Goal: Task Accomplishment & Management: Manage account settings

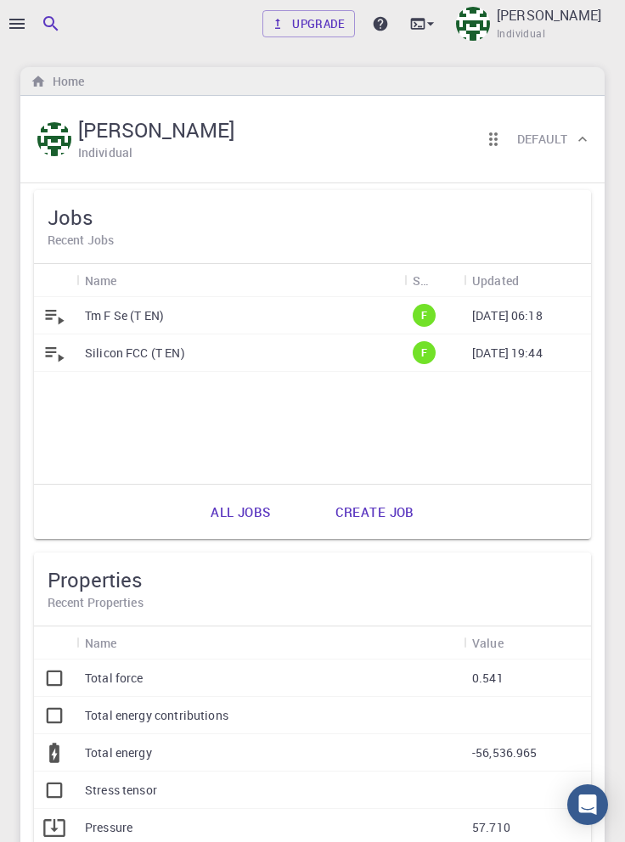
click at [20, 24] on icon "button" at bounding box center [16, 24] width 15 height 10
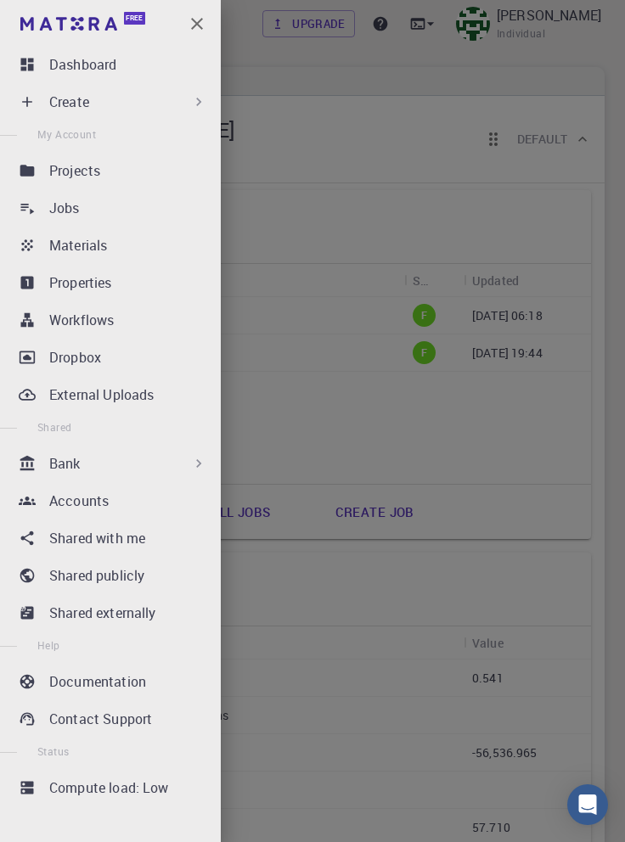
click at [149, 245] on div "Materials" at bounding box center [131, 245] width 165 height 20
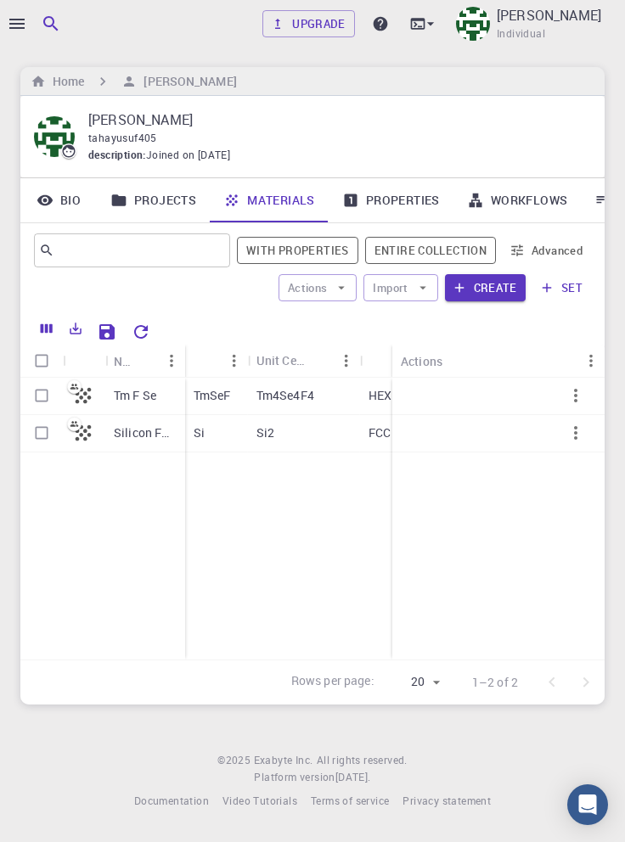
click at [45, 391] on input "Select row" at bounding box center [41, 395] width 32 height 32
checkbox input "true"
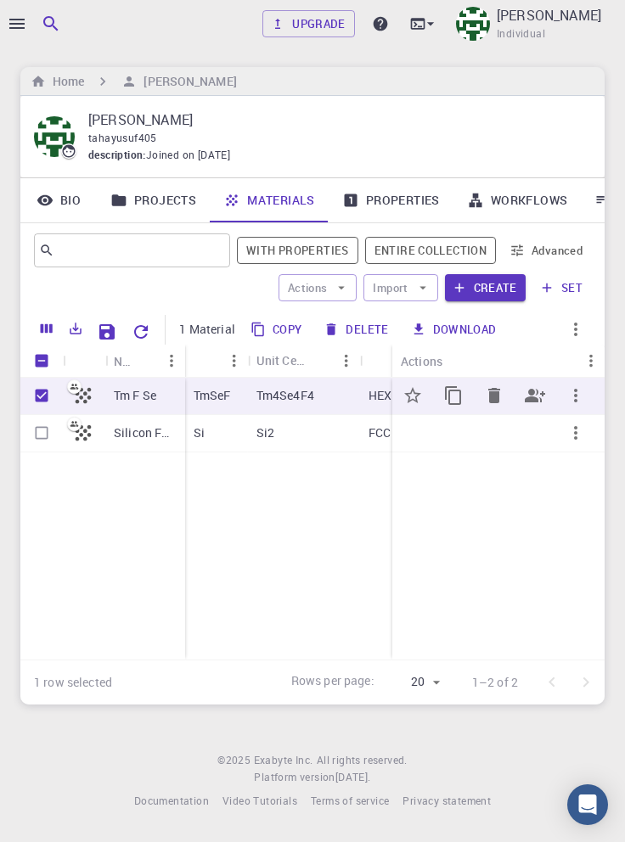
click at [369, 328] on button "Delete" at bounding box center [356, 329] width 76 height 27
checkbox input "false"
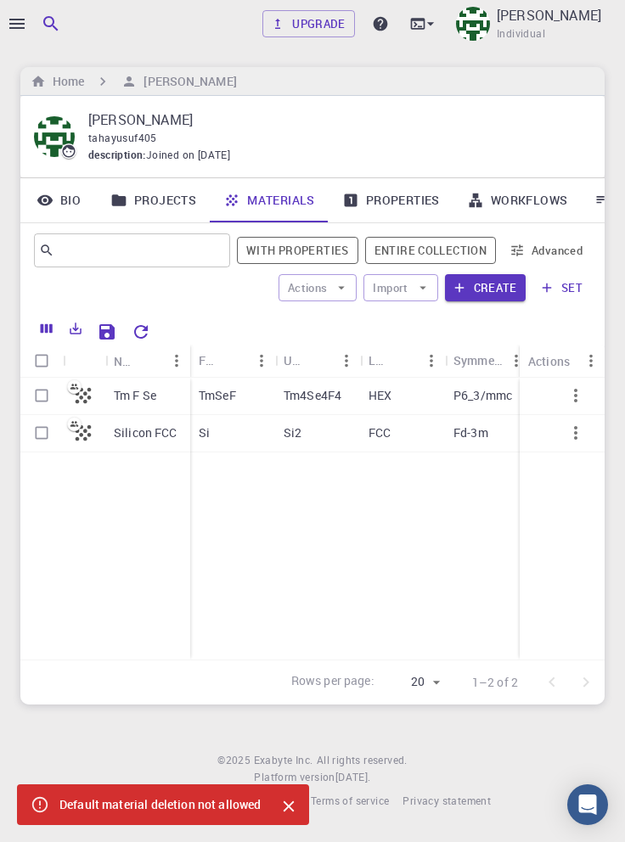
click at [292, 808] on icon "Close" at bounding box center [288, 806] width 19 height 19
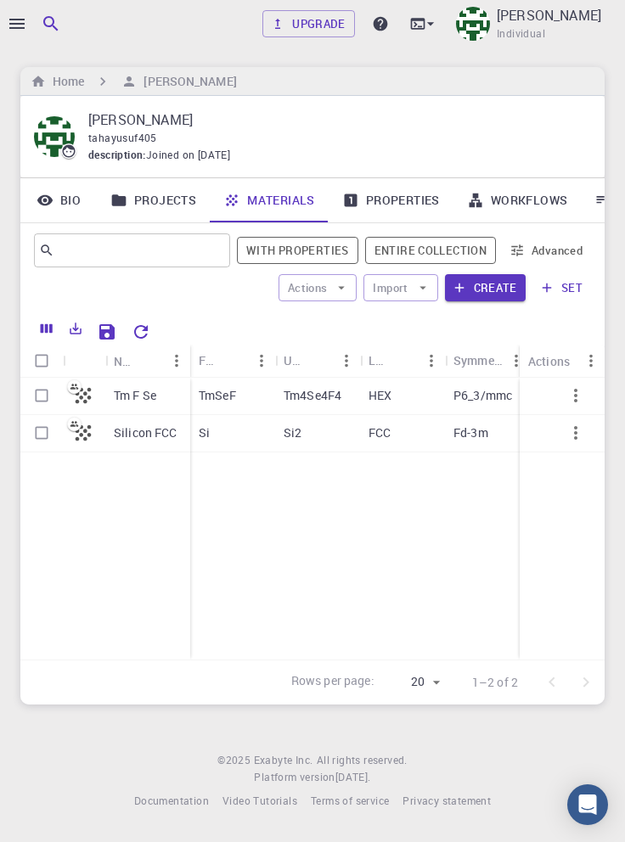
click at [569, 436] on icon "button" at bounding box center [575, 433] width 20 height 20
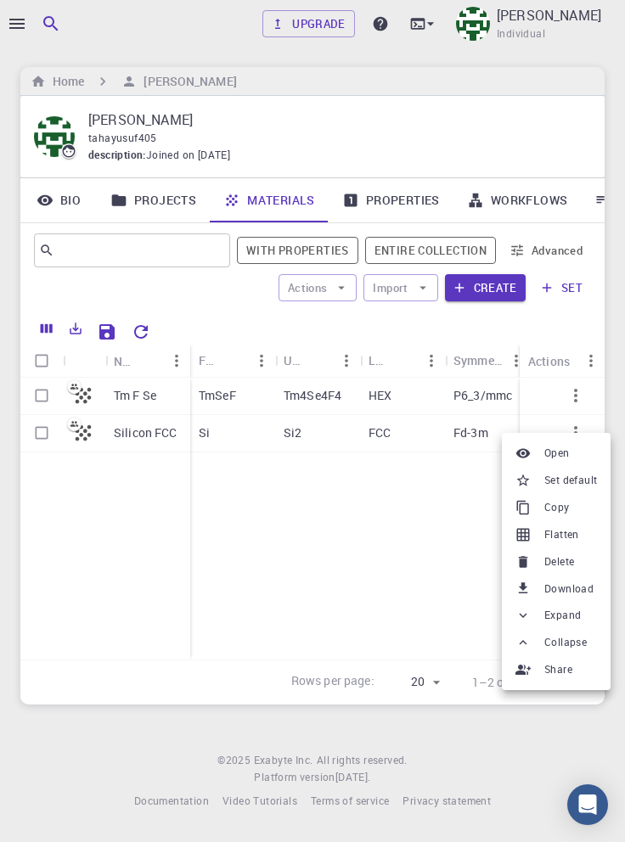
click at [587, 481] on span "Set default" at bounding box center [570, 480] width 53 height 17
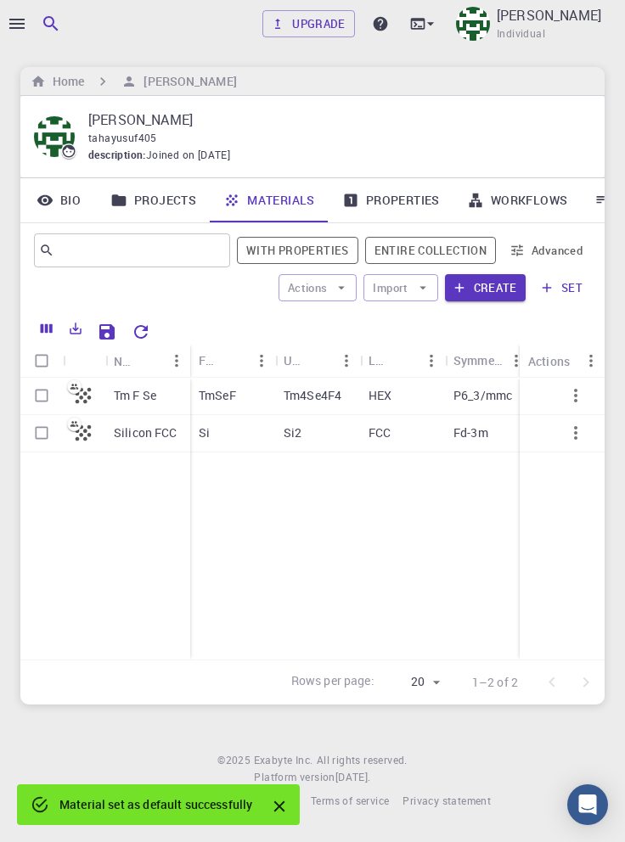
click at [36, 391] on input "Select row" at bounding box center [41, 395] width 32 height 32
checkbox input "true"
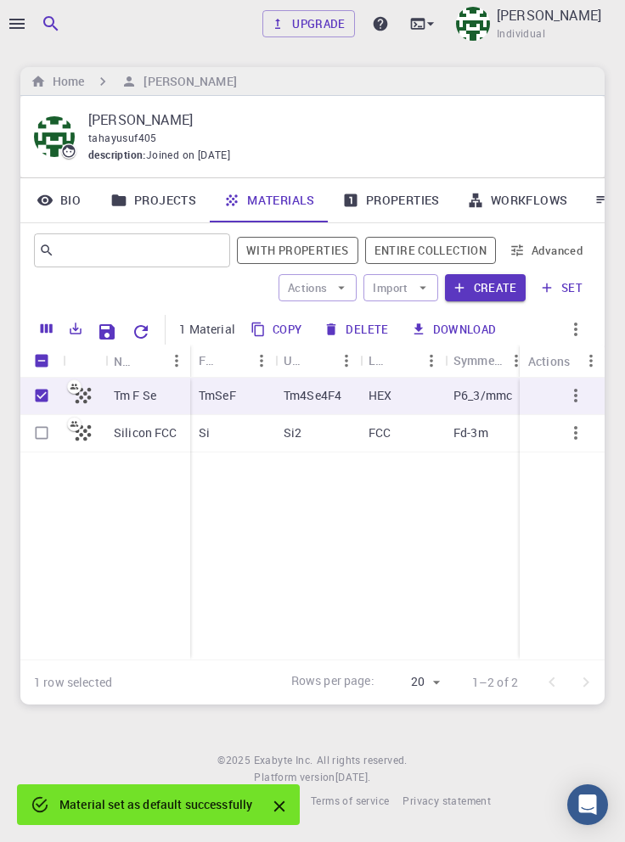
click at [369, 325] on button "Delete" at bounding box center [356, 329] width 76 height 27
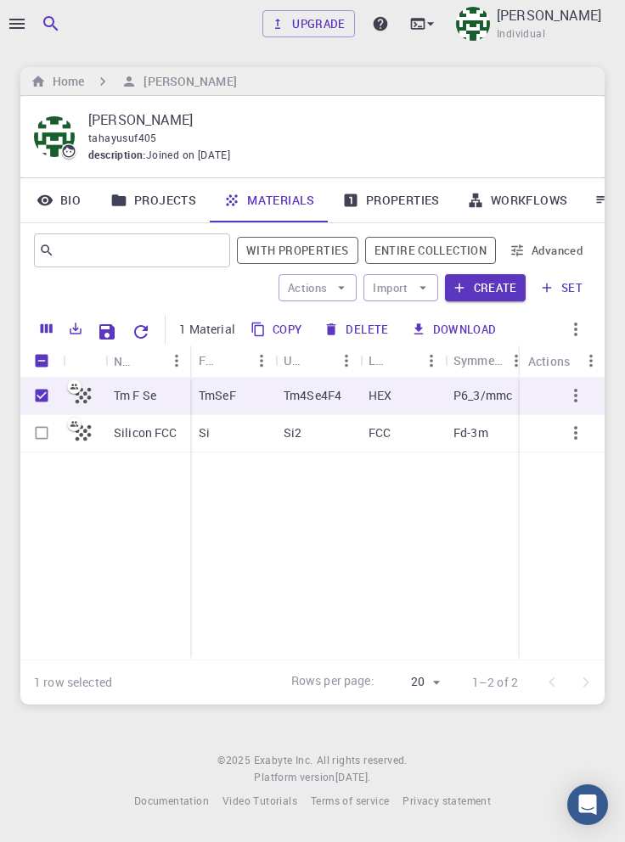
checkbox input "false"
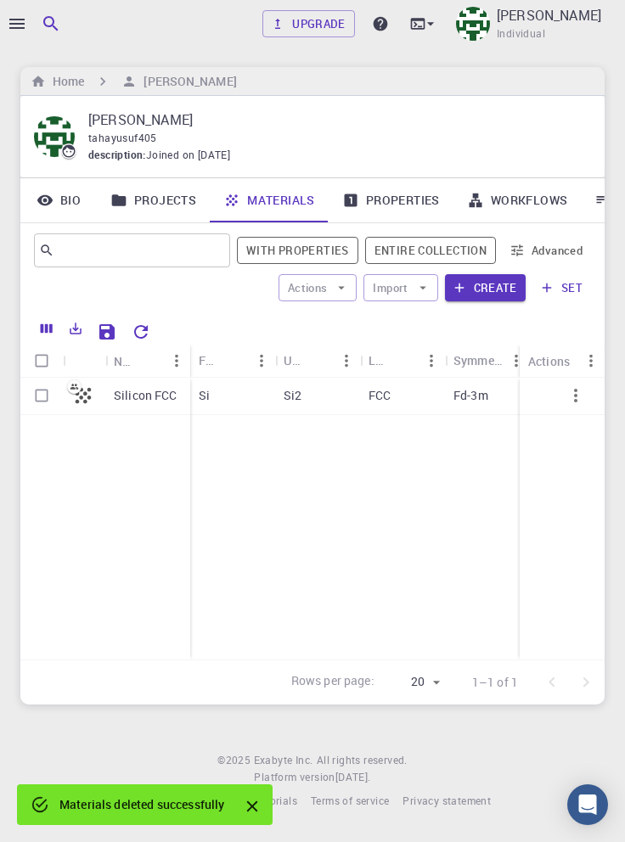
click at [15, 24] on div at bounding box center [312, 421] width 625 height 842
click at [16, 24] on div at bounding box center [312, 421] width 625 height 842
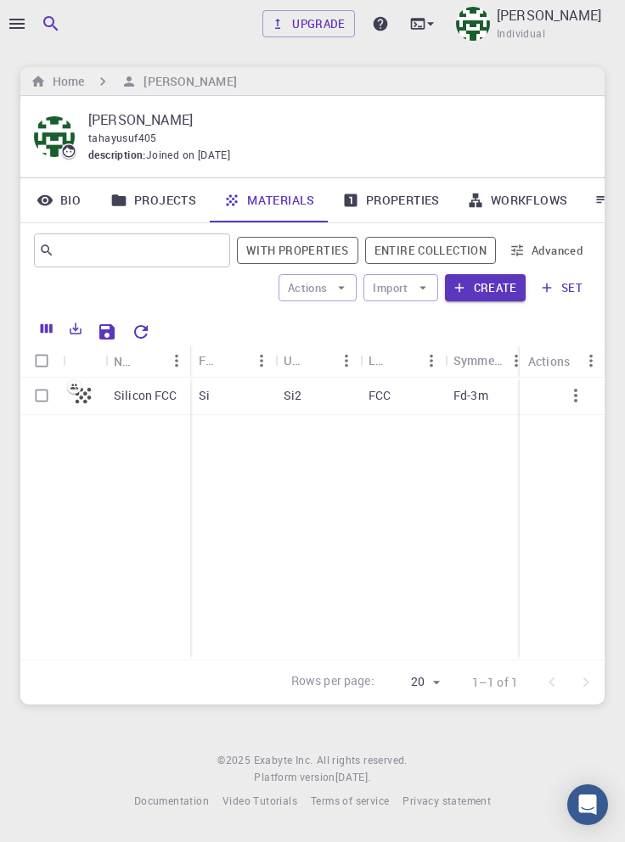
click at [13, 15] on div at bounding box center [312, 421] width 625 height 842
click at [18, 25] on icon "button" at bounding box center [17, 24] width 20 height 20
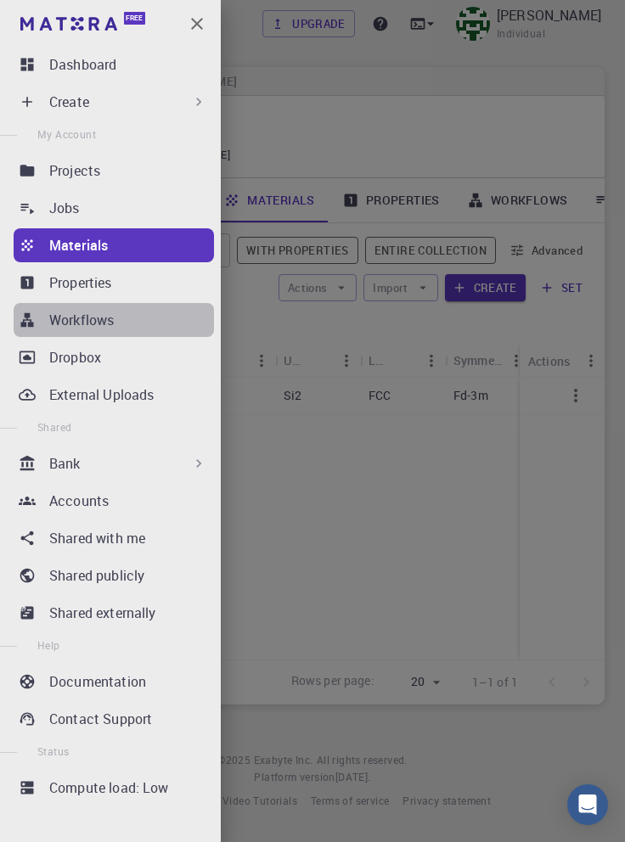
click at [80, 323] on p "Workflows" at bounding box center [81, 320] width 65 height 20
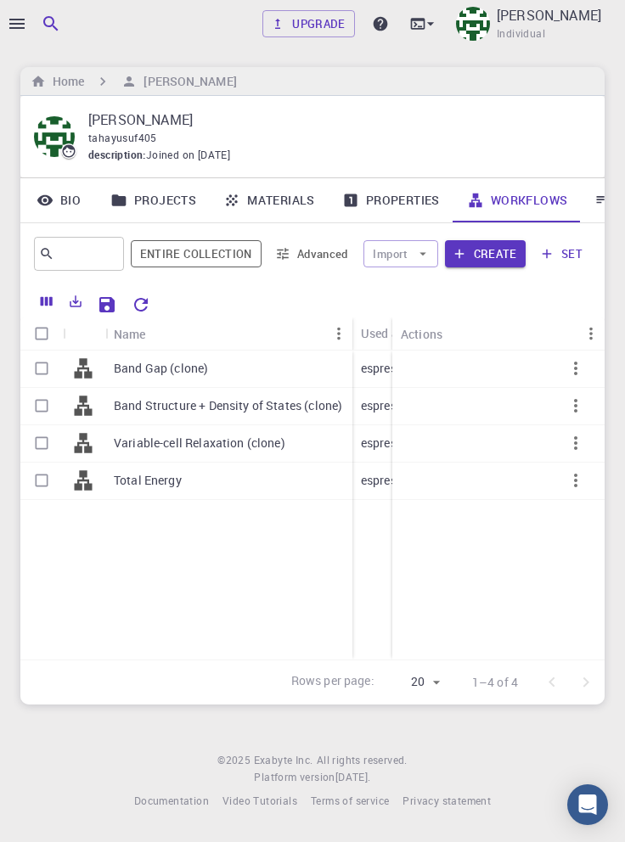
click at [20, 20] on icon "button" at bounding box center [16, 24] width 15 height 10
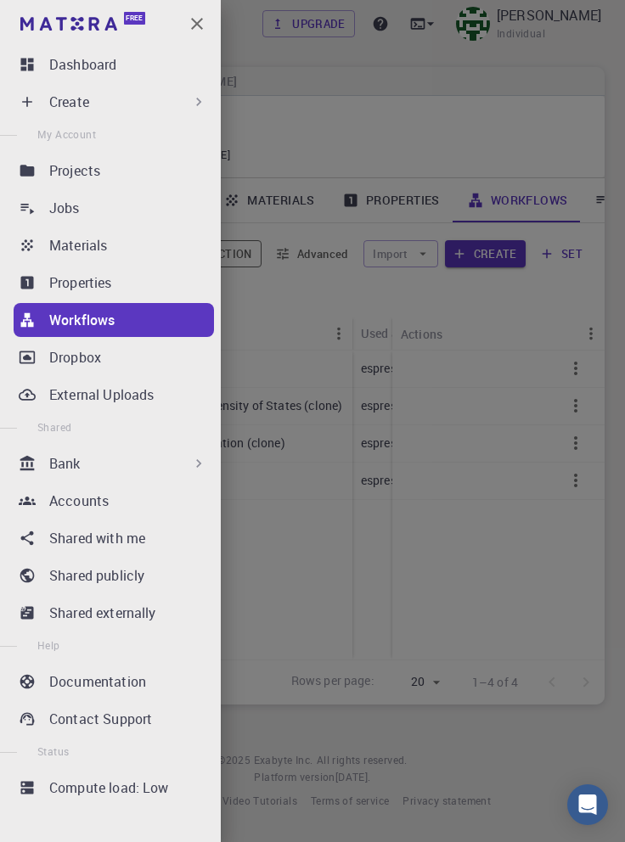
click at [72, 206] on p "Jobs" at bounding box center [64, 208] width 31 height 20
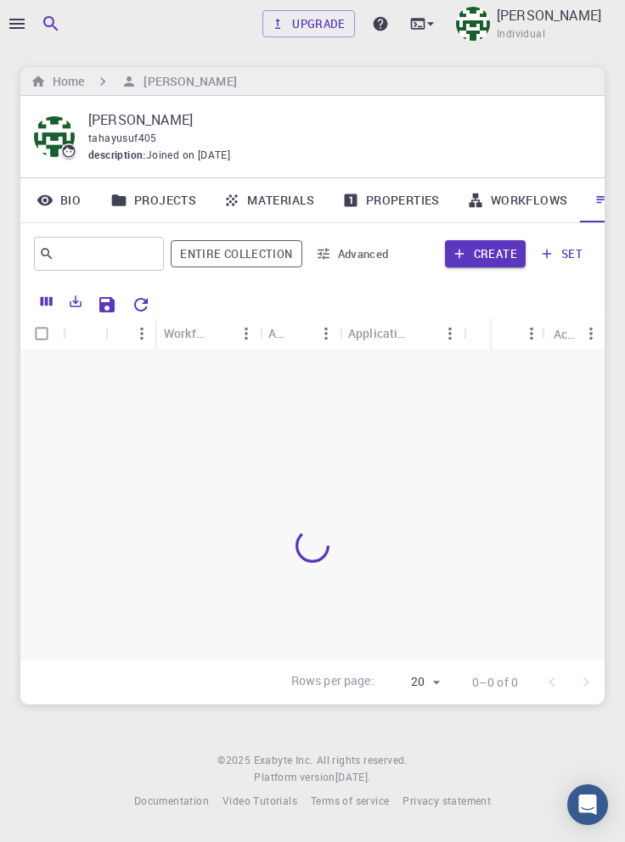
scroll to position [0, 58]
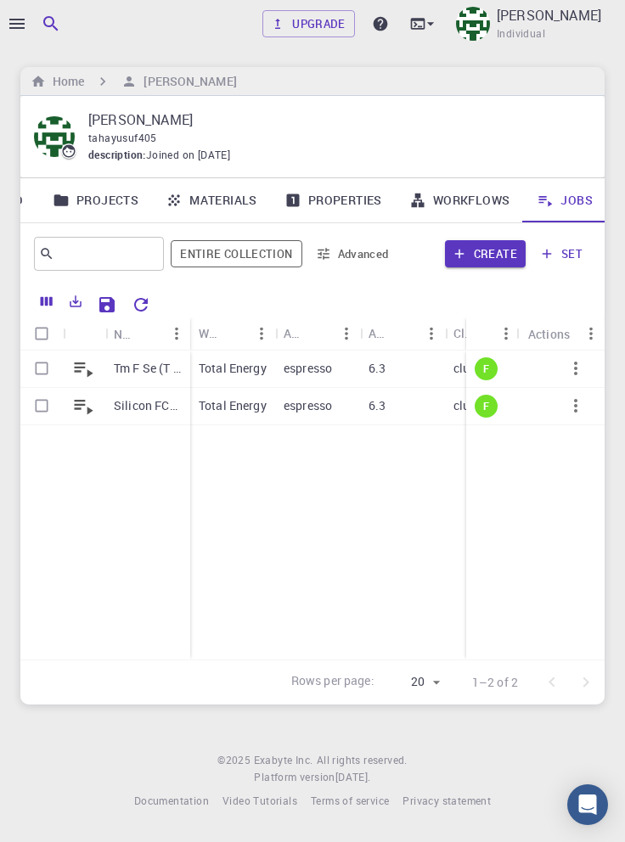
click at [39, 368] on input "Select row" at bounding box center [41, 368] width 32 height 32
checkbox input "true"
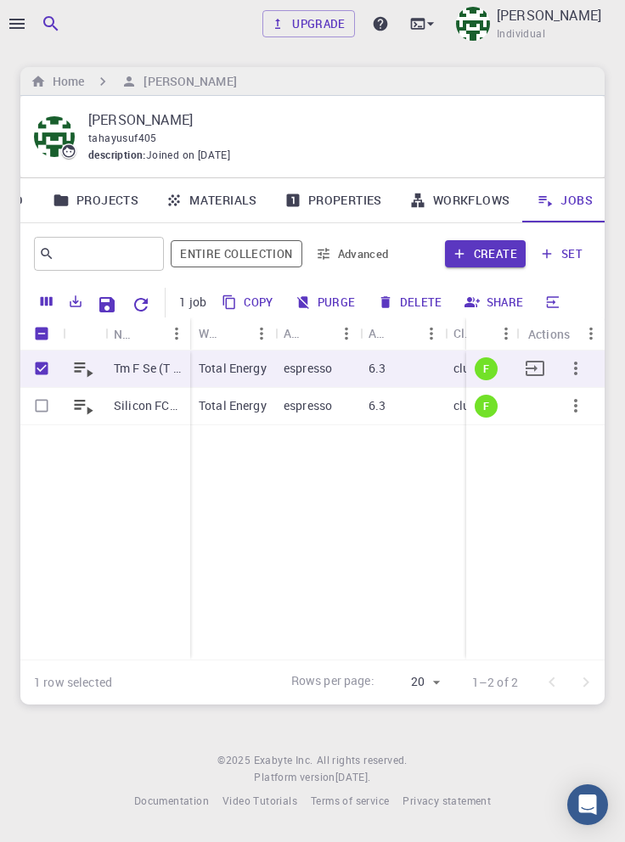
checkbox input "true"
click at [46, 405] on input "Select row" at bounding box center [41, 406] width 32 height 32
checkbox input "true"
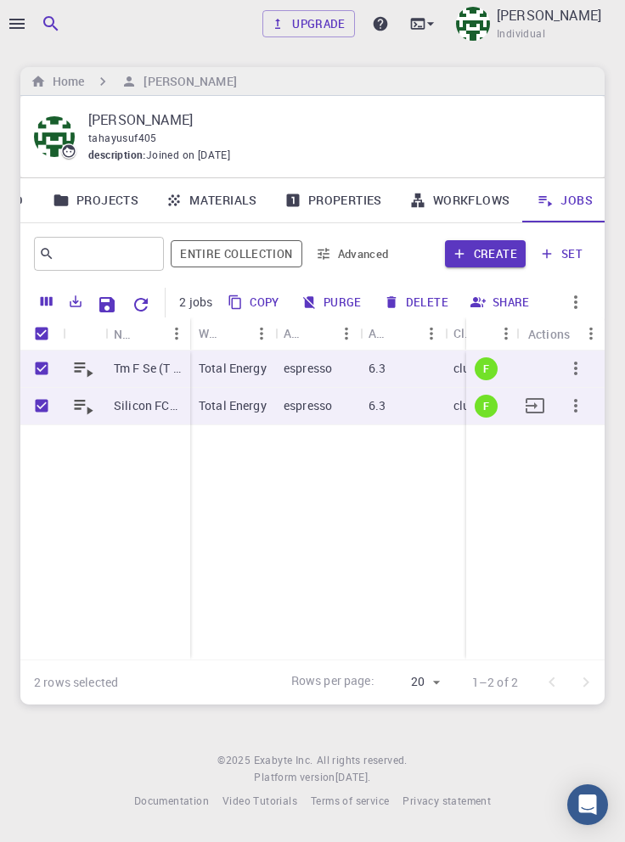
click at [425, 304] on button "Delete" at bounding box center [417, 302] width 76 height 27
click at [422, 299] on button "Delete" at bounding box center [417, 302] width 76 height 27
checkbox input "false"
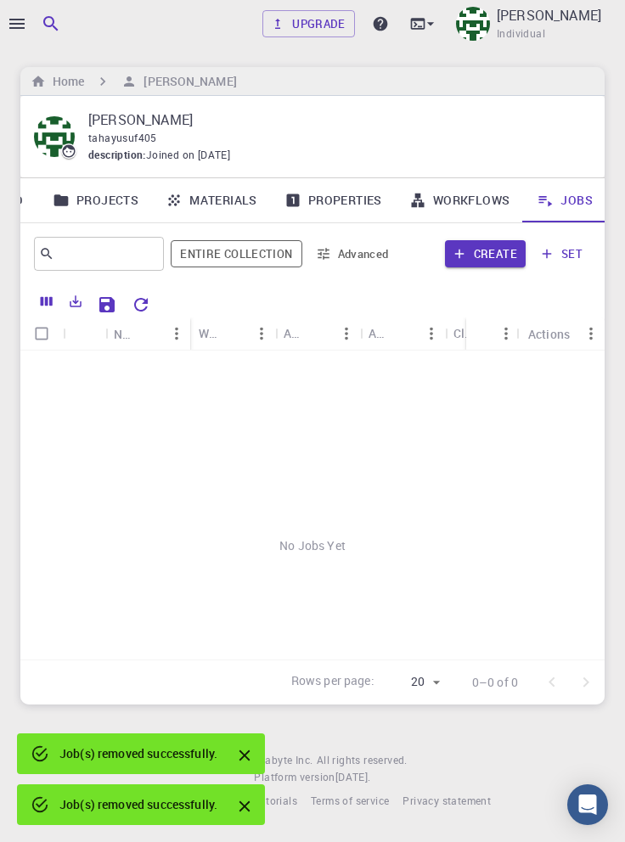
click at [250, 750] on icon "Close" at bounding box center [244, 755] width 11 height 11
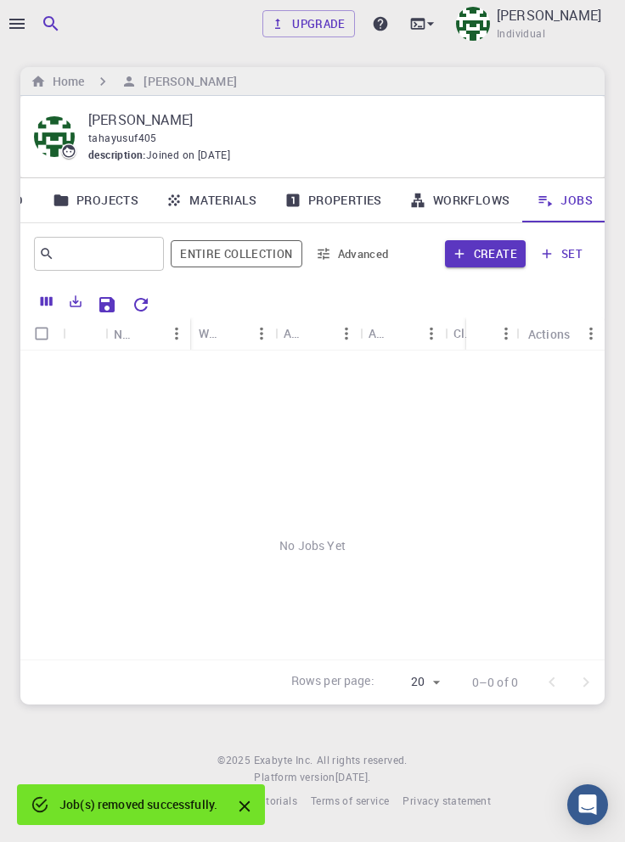
click at [247, 805] on icon "Close" at bounding box center [244, 806] width 11 height 11
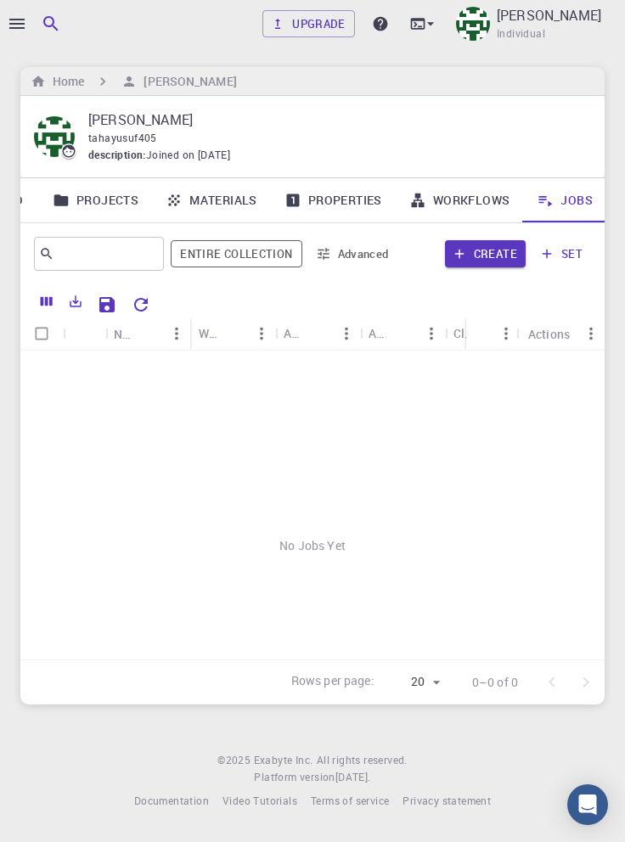
click at [12, 20] on div at bounding box center [312, 421] width 625 height 842
click at [10, 24] on div at bounding box center [312, 421] width 625 height 842
click at [19, 22] on icon "button" at bounding box center [17, 24] width 20 height 20
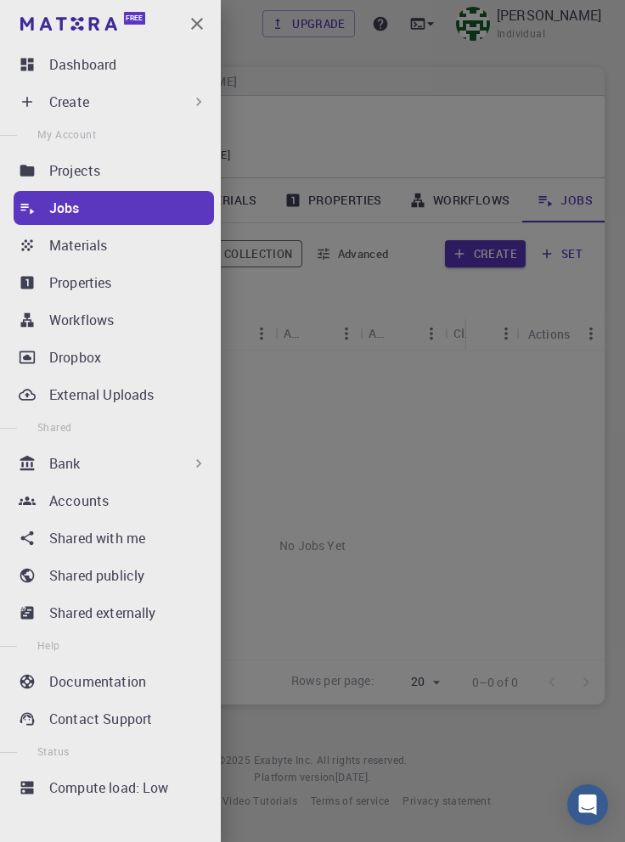
click at [76, 327] on p "Workflows" at bounding box center [81, 320] width 65 height 20
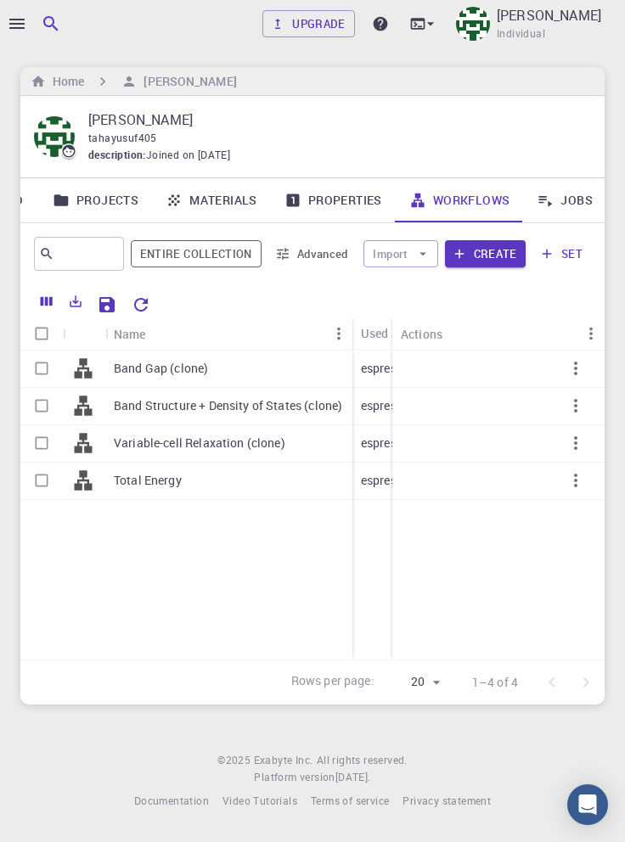
click at [13, 24] on div at bounding box center [312, 421] width 625 height 842
click at [12, 19] on div at bounding box center [312, 421] width 625 height 842
click at [17, 22] on icon "button" at bounding box center [17, 24] width 20 height 20
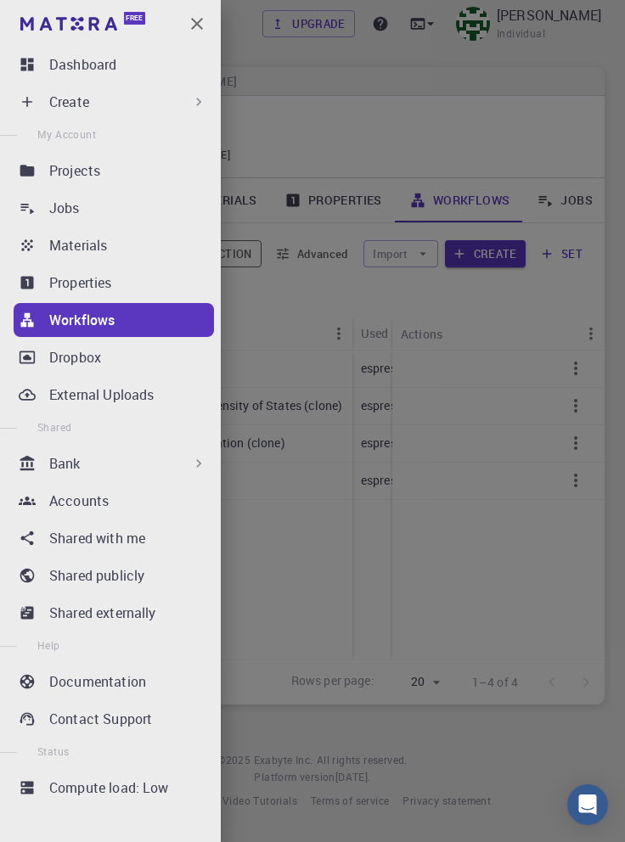
scroll to position [3, 0]
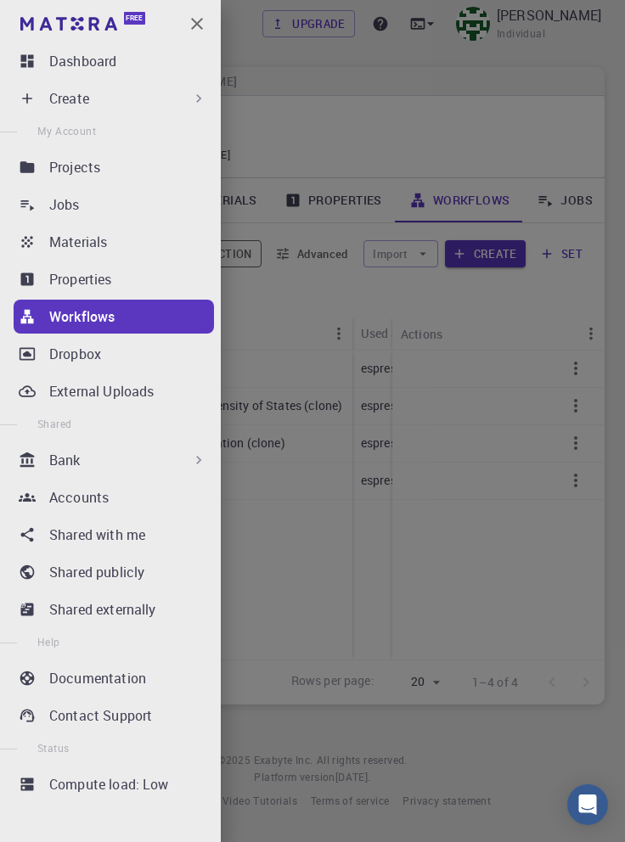
click at [97, 246] on p "Materials" at bounding box center [78, 242] width 58 height 20
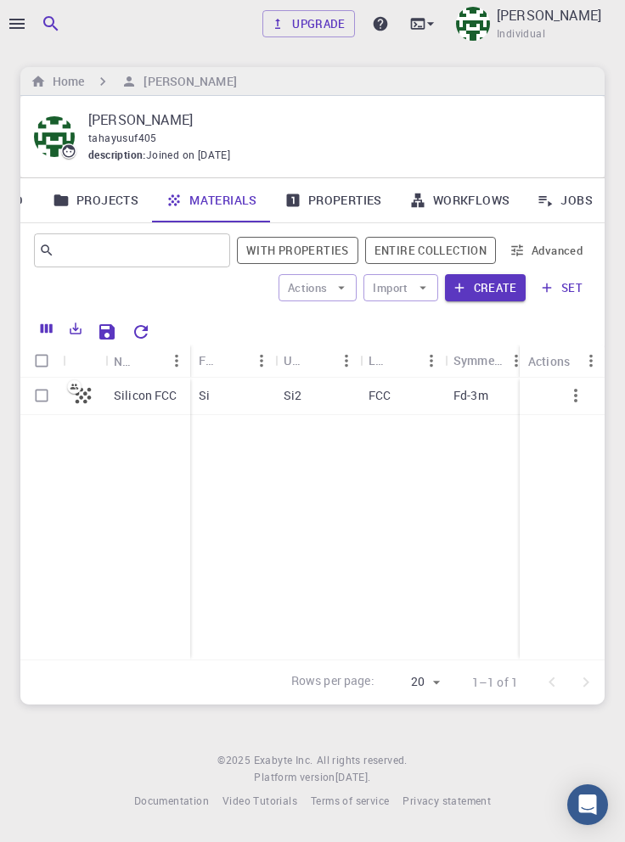
click at [18, 24] on icon "button" at bounding box center [16, 24] width 15 height 10
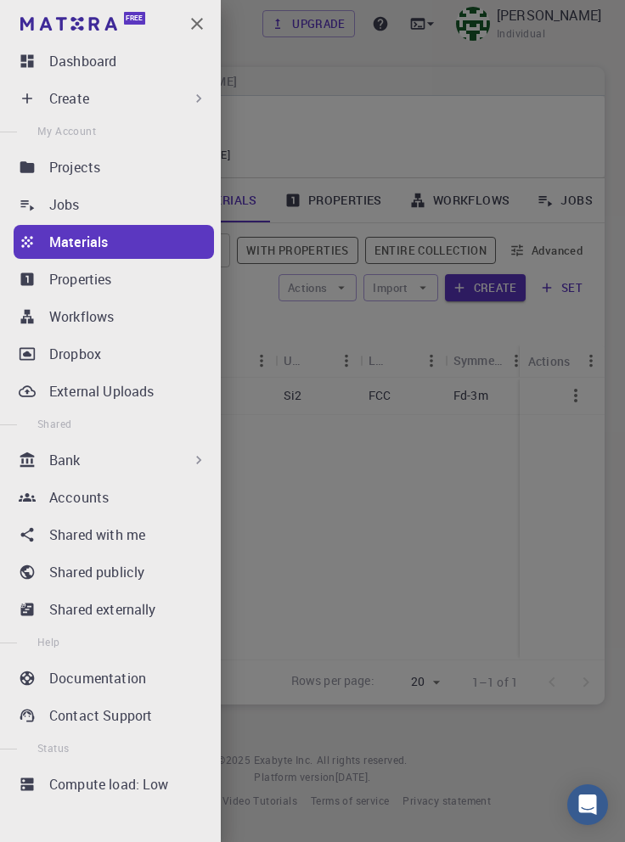
click at [139, 199] on div "Jobs" at bounding box center [131, 204] width 165 height 20
